Goal: Find specific page/section: Find specific page/section

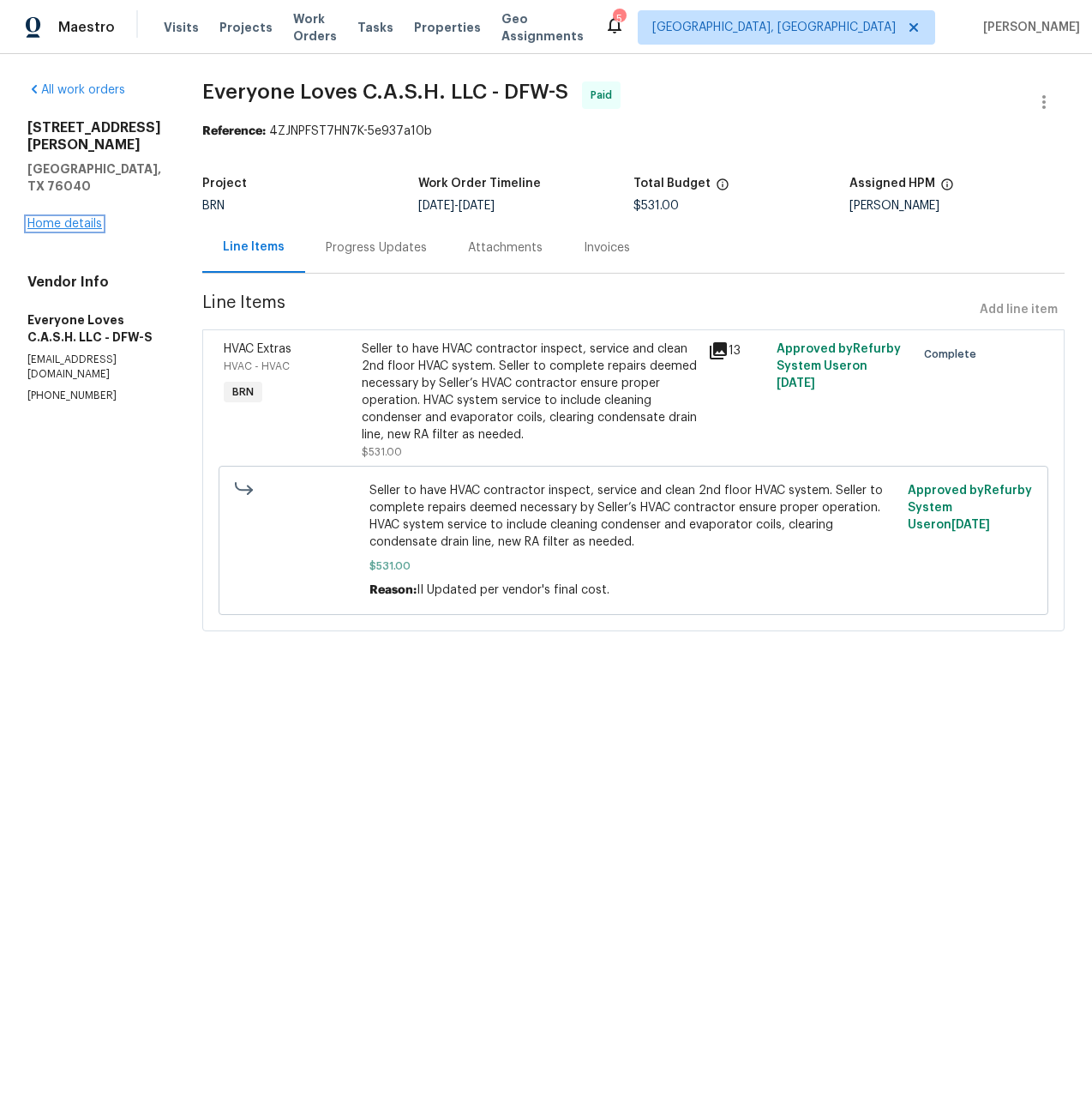
click at [39, 218] on link "Home details" at bounding box center [64, 224] width 74 height 12
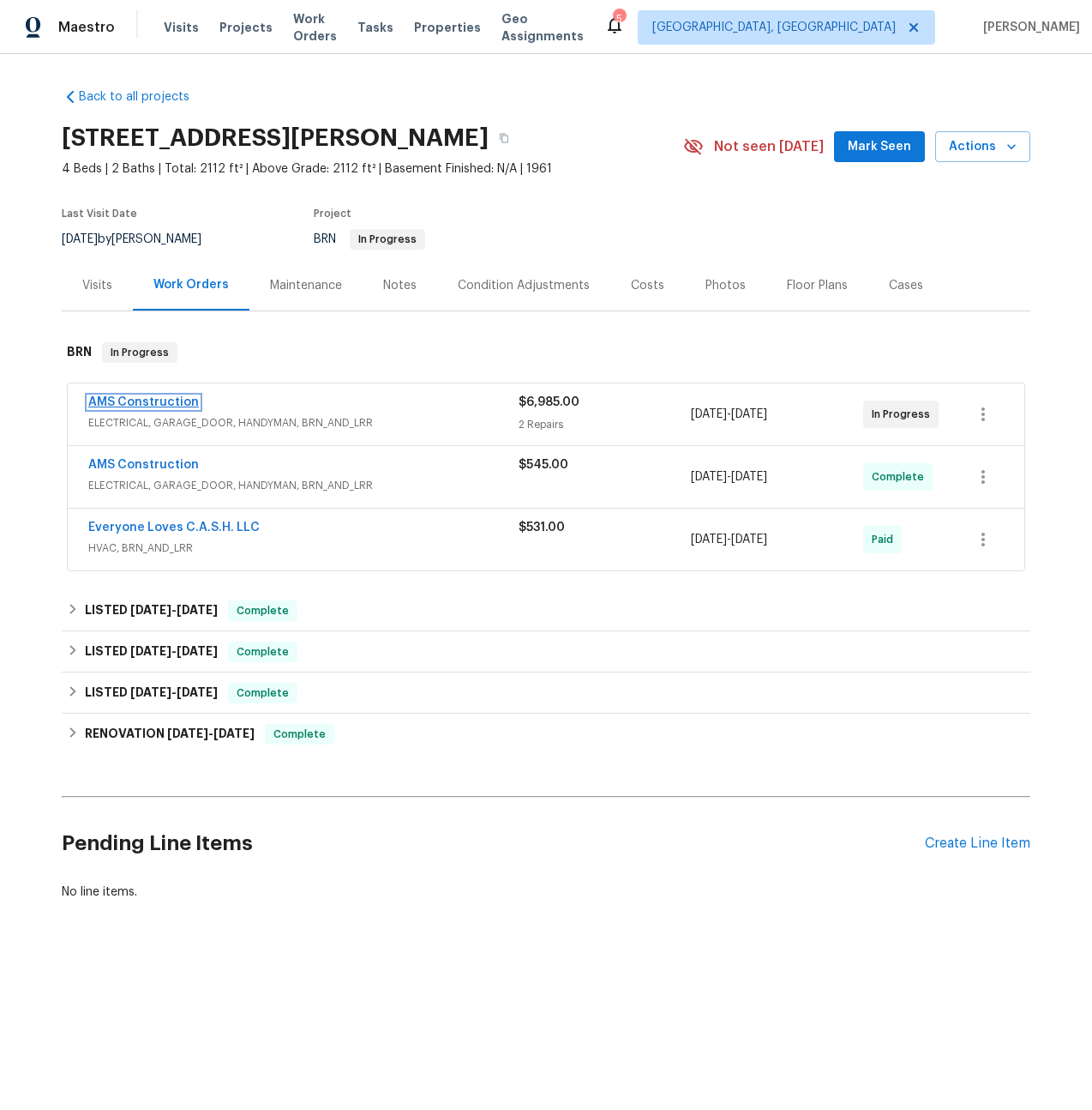
click at [116, 403] on link "AMS Construction" at bounding box center [144, 402] width 110 height 12
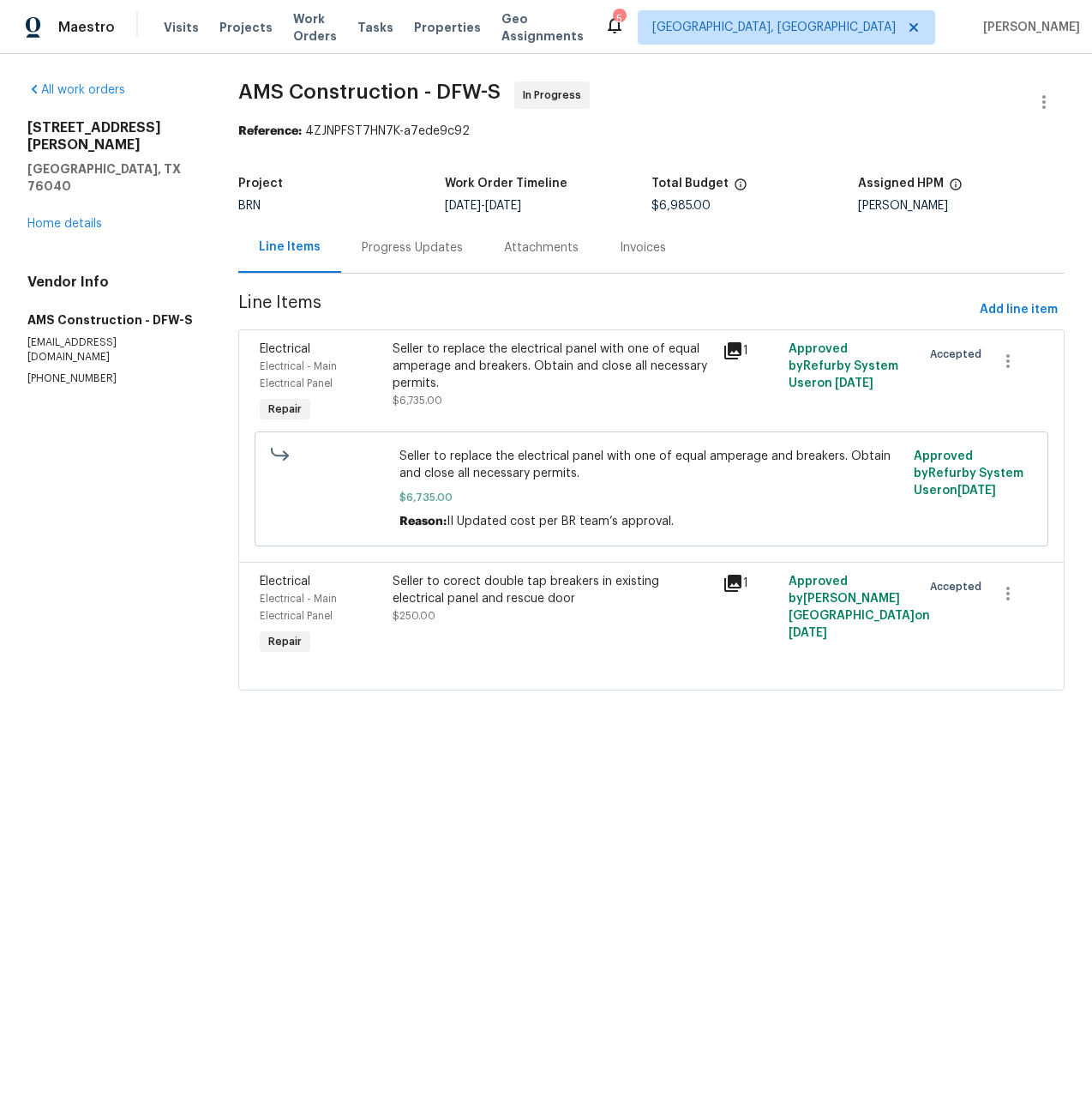
click at [489, 255] on div "Attachments" at bounding box center [542, 247] width 116 height 51
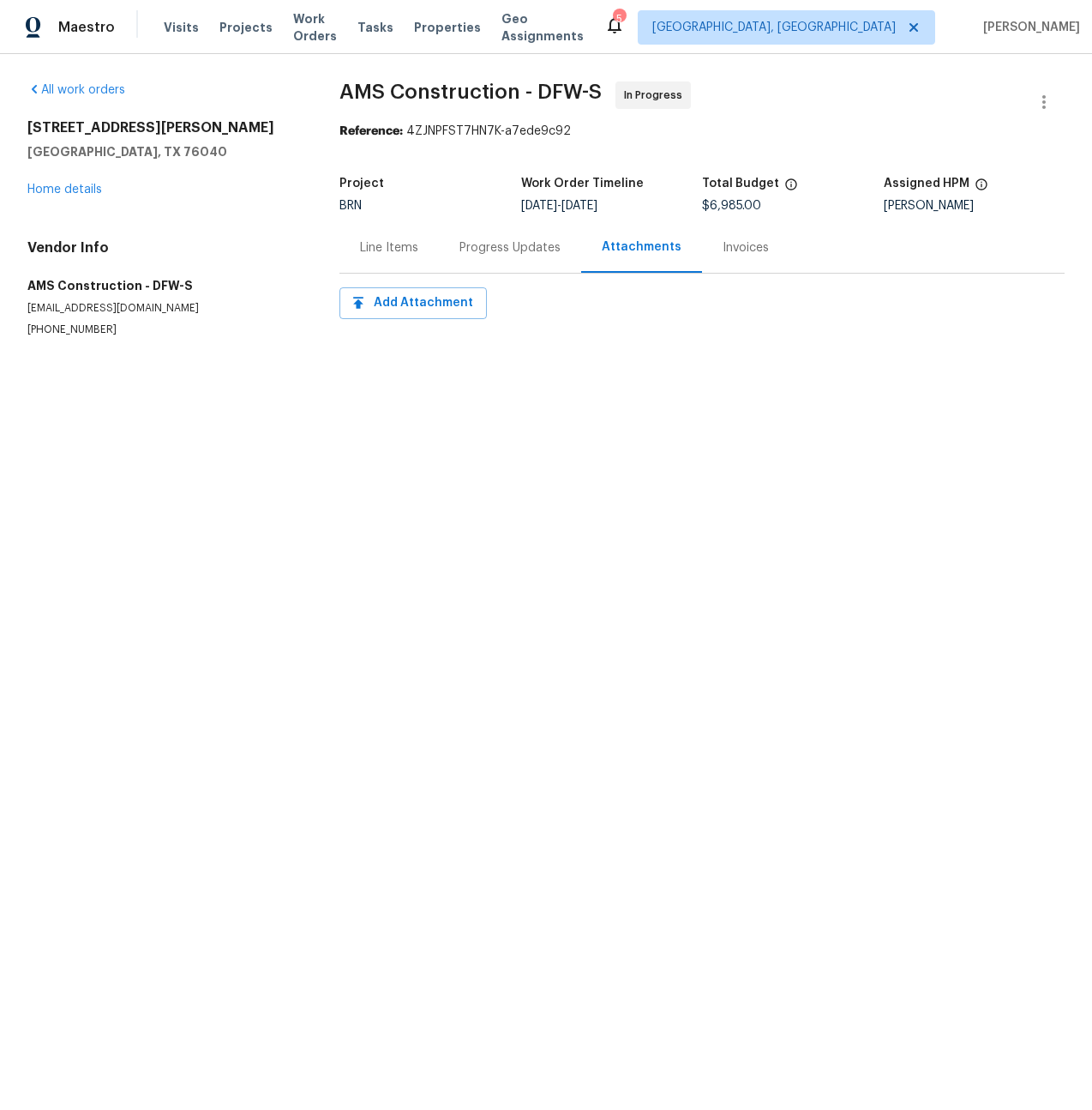
click at [472, 254] on div "Progress Updates" at bounding box center [509, 248] width 101 height 18
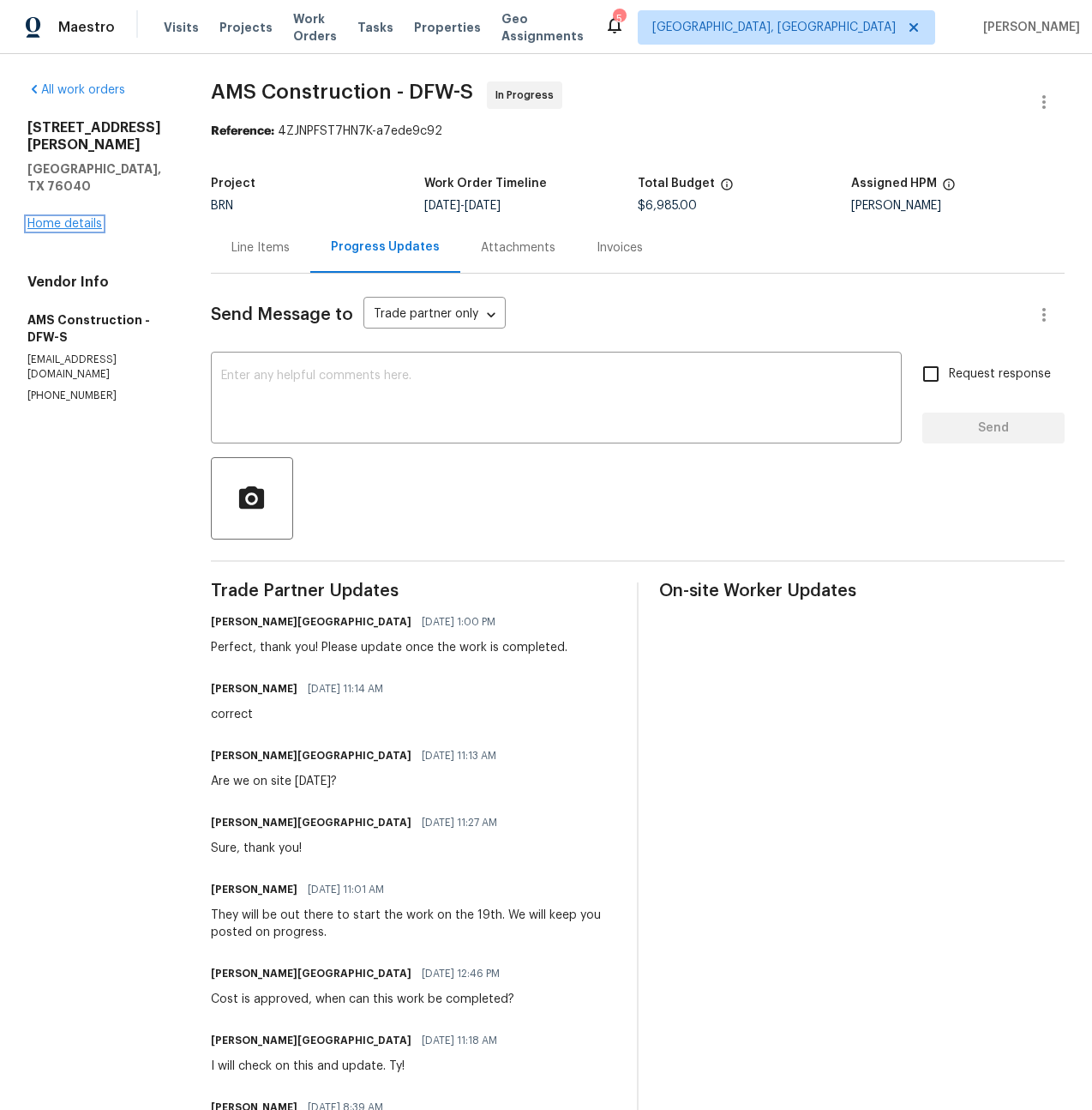
click at [68, 218] on link "Home details" at bounding box center [64, 224] width 74 height 12
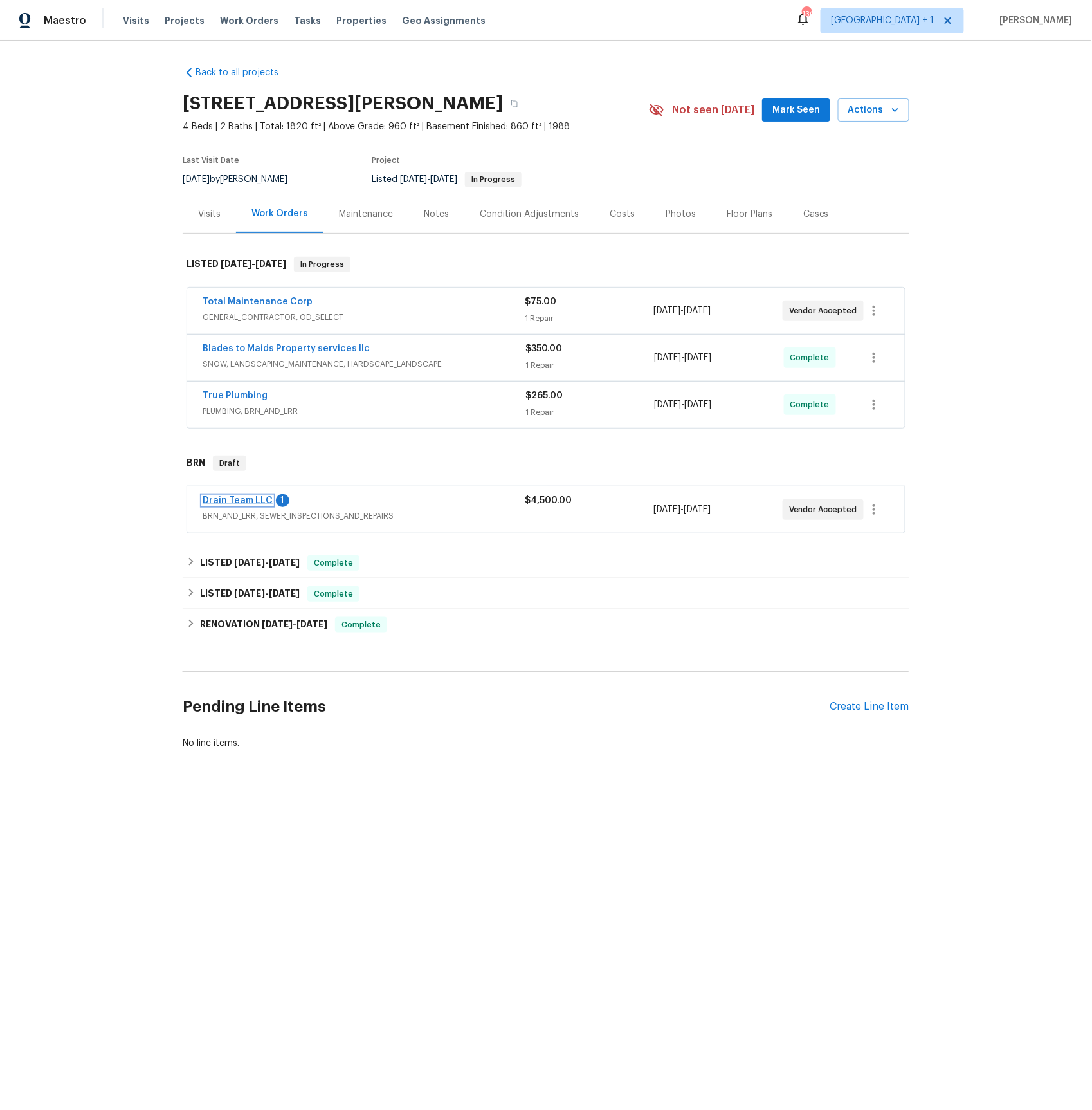
click at [252, 504] on link "Drain Team LLC" at bounding box center [237, 500] width 70 height 9
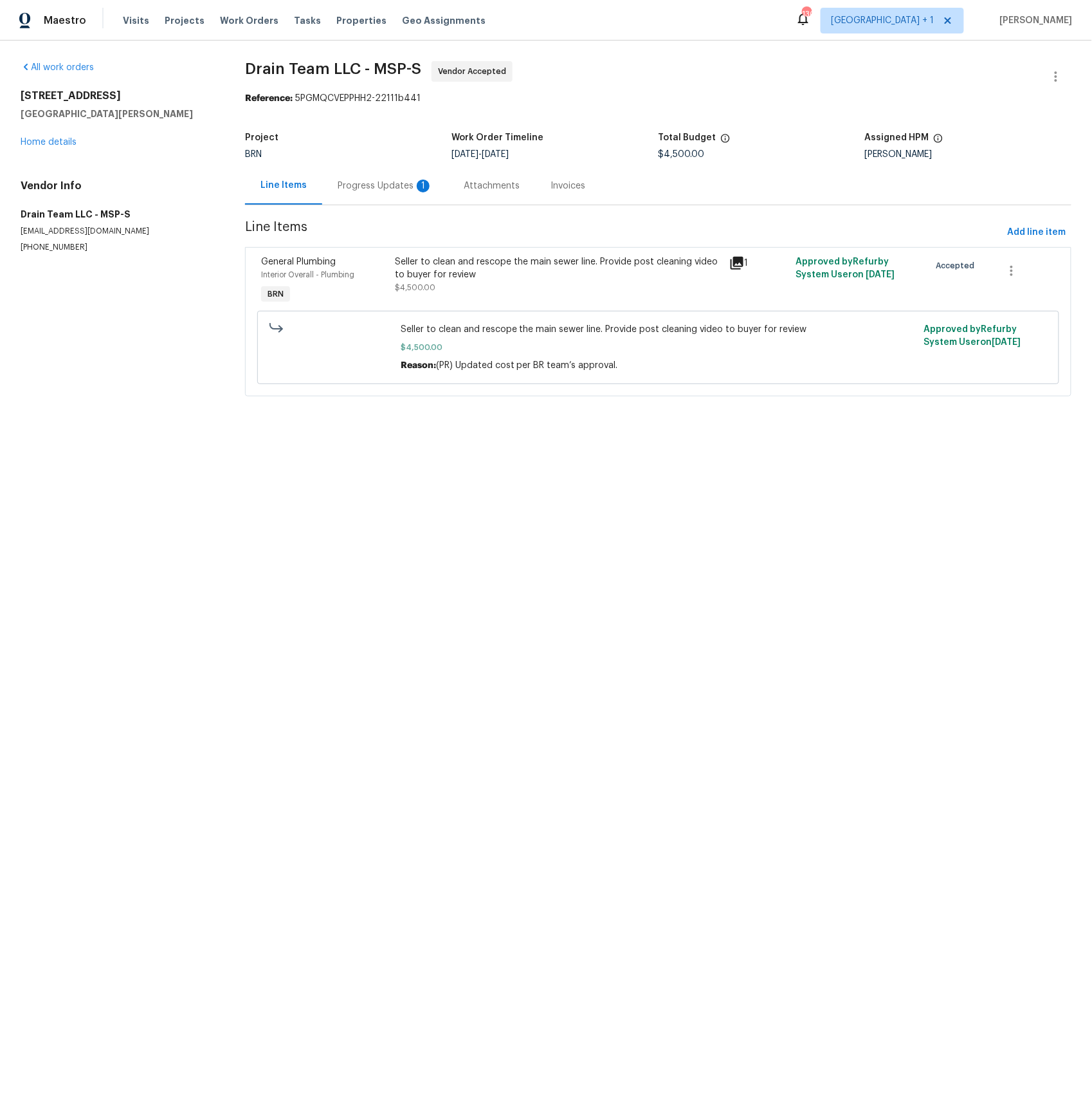
click at [360, 183] on div "Progress Updates 1" at bounding box center [385, 186] width 95 height 13
